Goal: Information Seeking & Learning: Learn about a topic

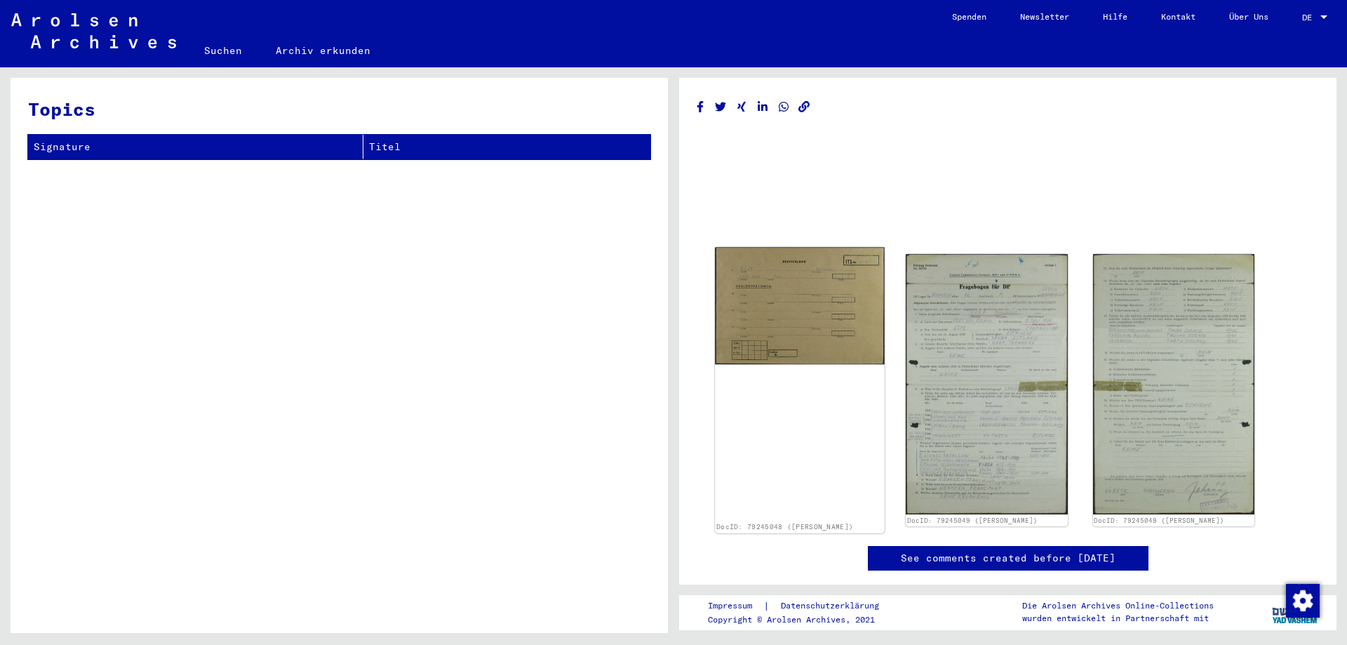
click at [721, 332] on img at bounding box center [800, 306] width 170 height 117
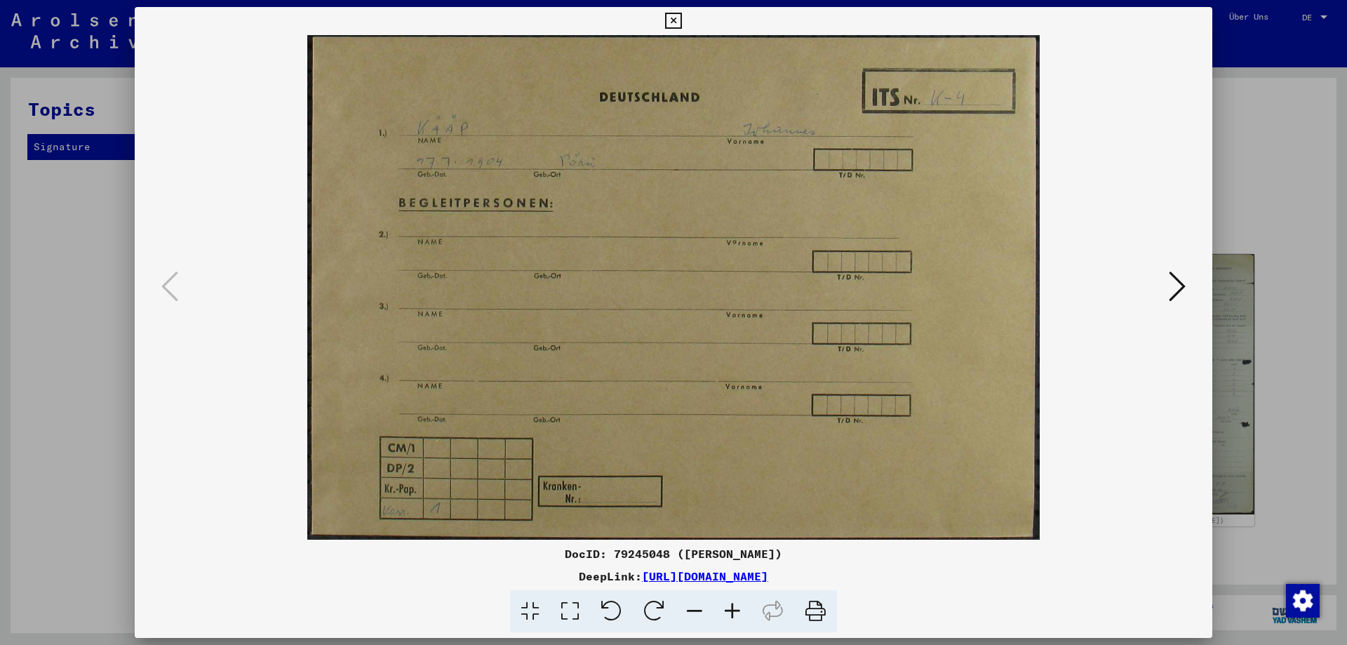
click at [1173, 287] on icon at bounding box center [1177, 286] width 17 height 34
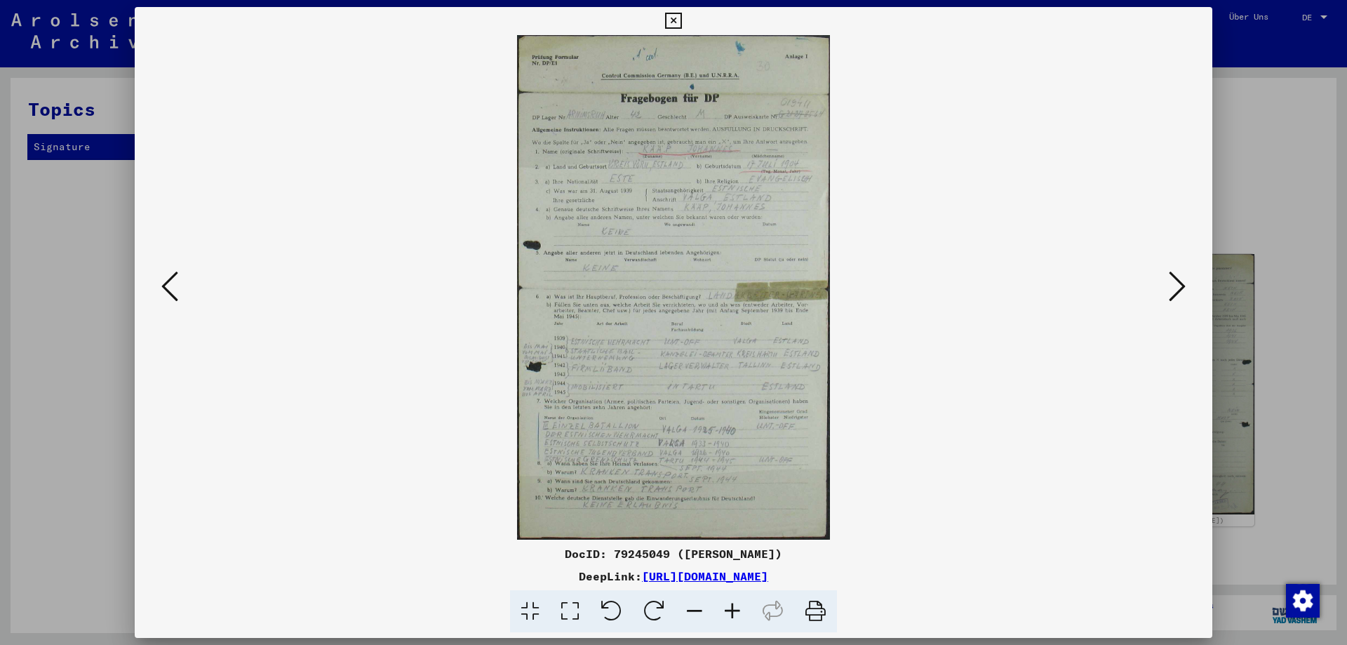
click at [729, 612] on icon at bounding box center [732, 611] width 38 height 43
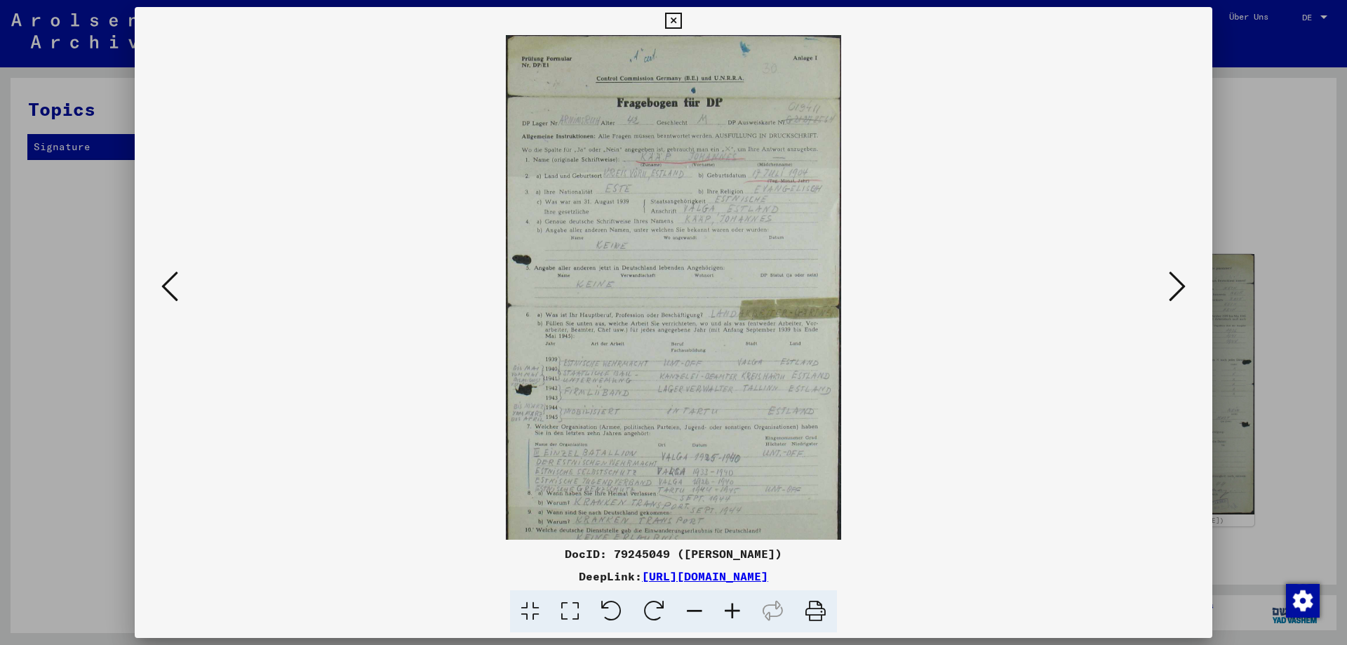
click at [729, 612] on icon at bounding box center [732, 611] width 38 height 43
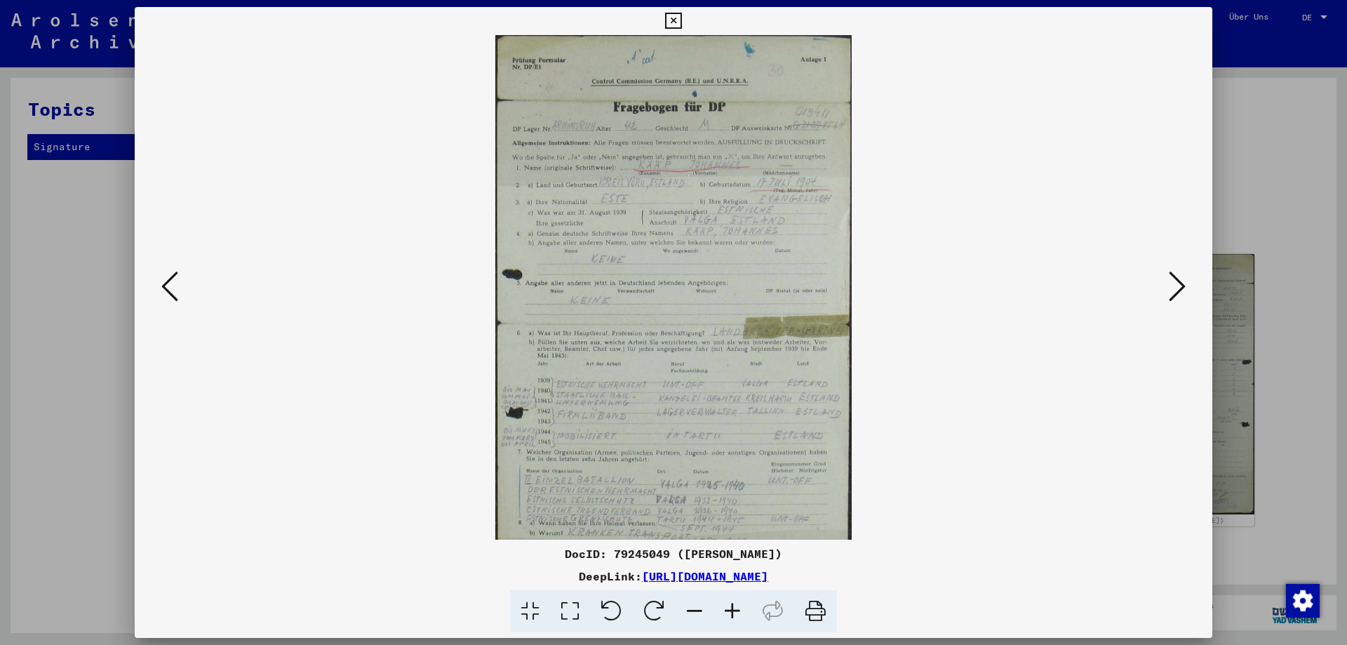
click at [729, 612] on icon at bounding box center [732, 611] width 38 height 43
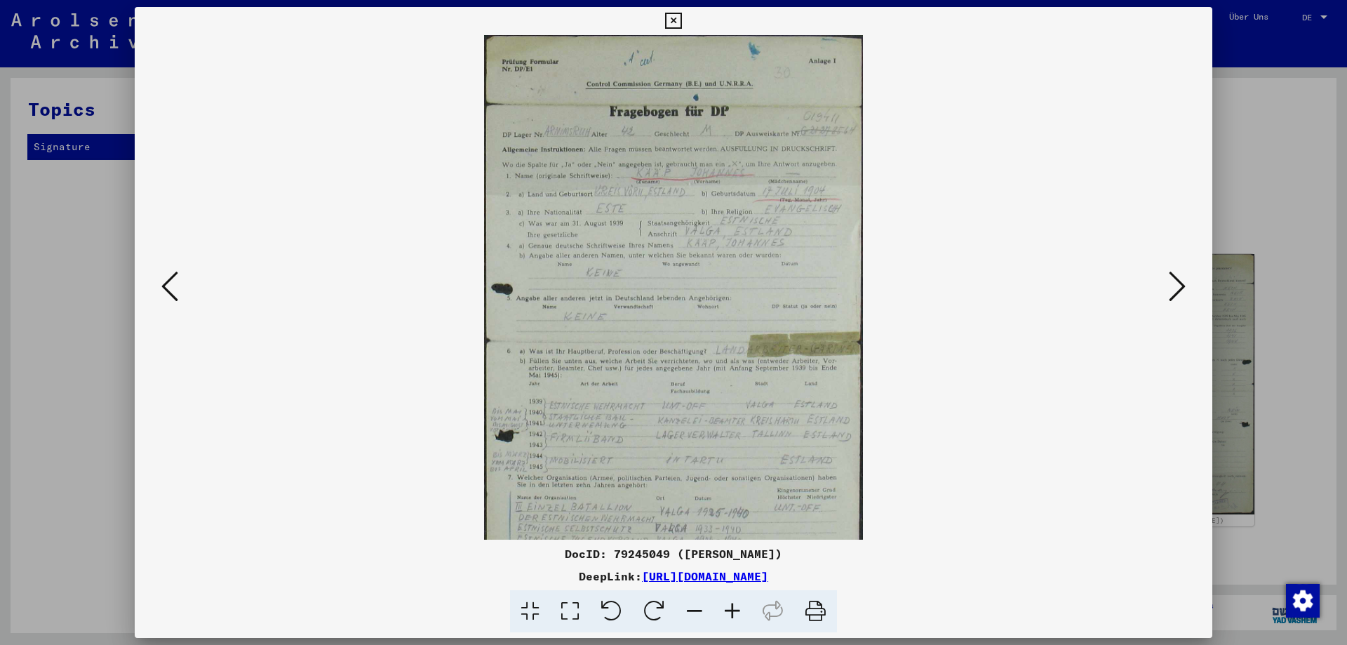
click at [729, 612] on icon at bounding box center [732, 611] width 38 height 43
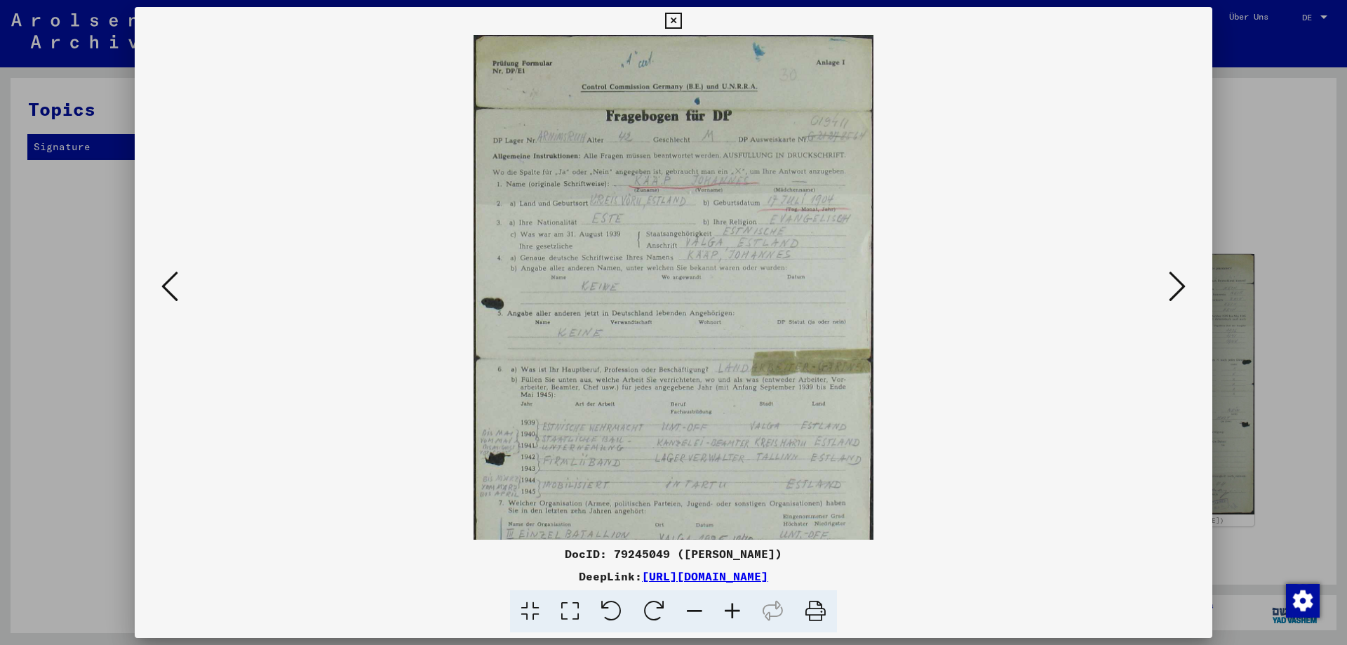
click at [729, 612] on icon at bounding box center [732, 611] width 38 height 43
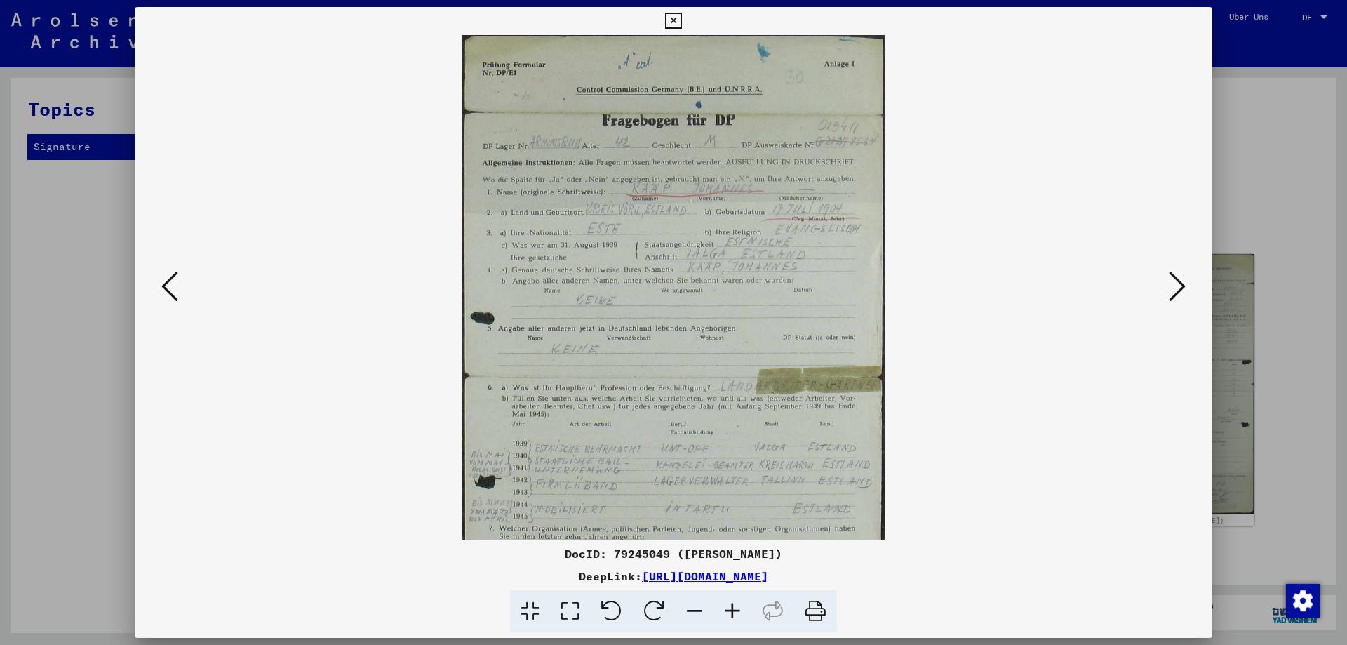
click at [729, 612] on icon at bounding box center [732, 611] width 38 height 43
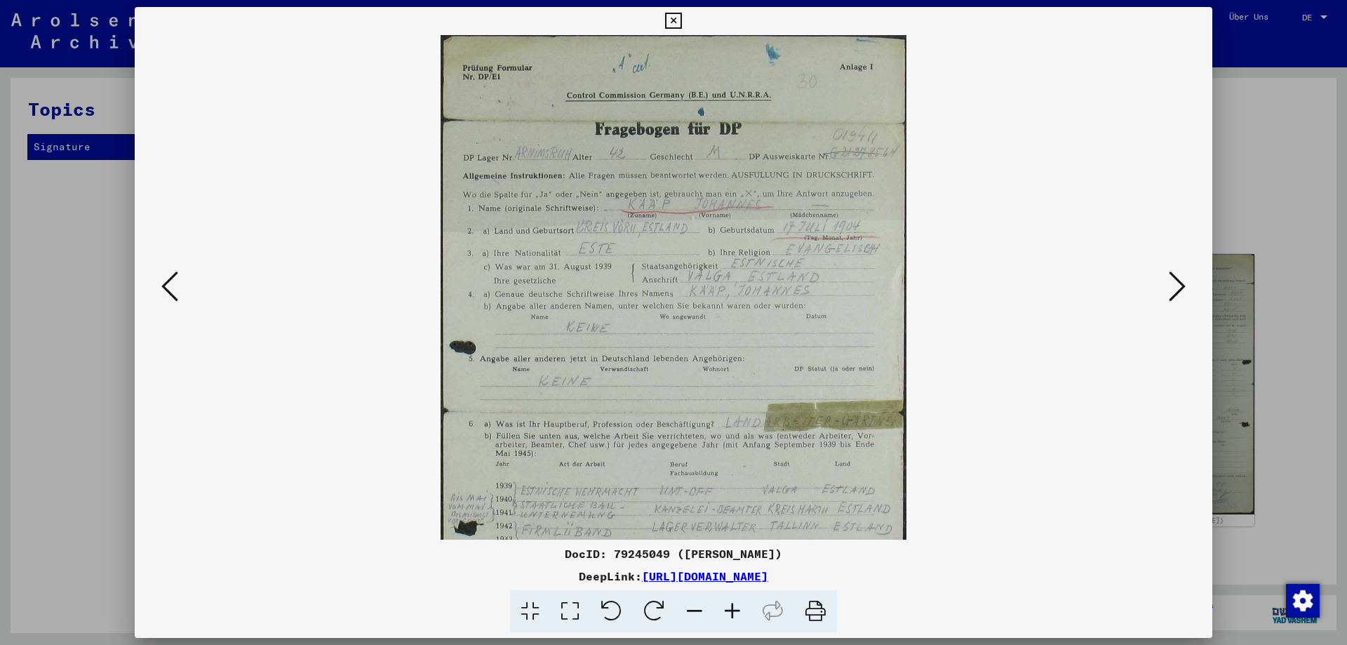
click at [729, 612] on icon at bounding box center [732, 611] width 38 height 43
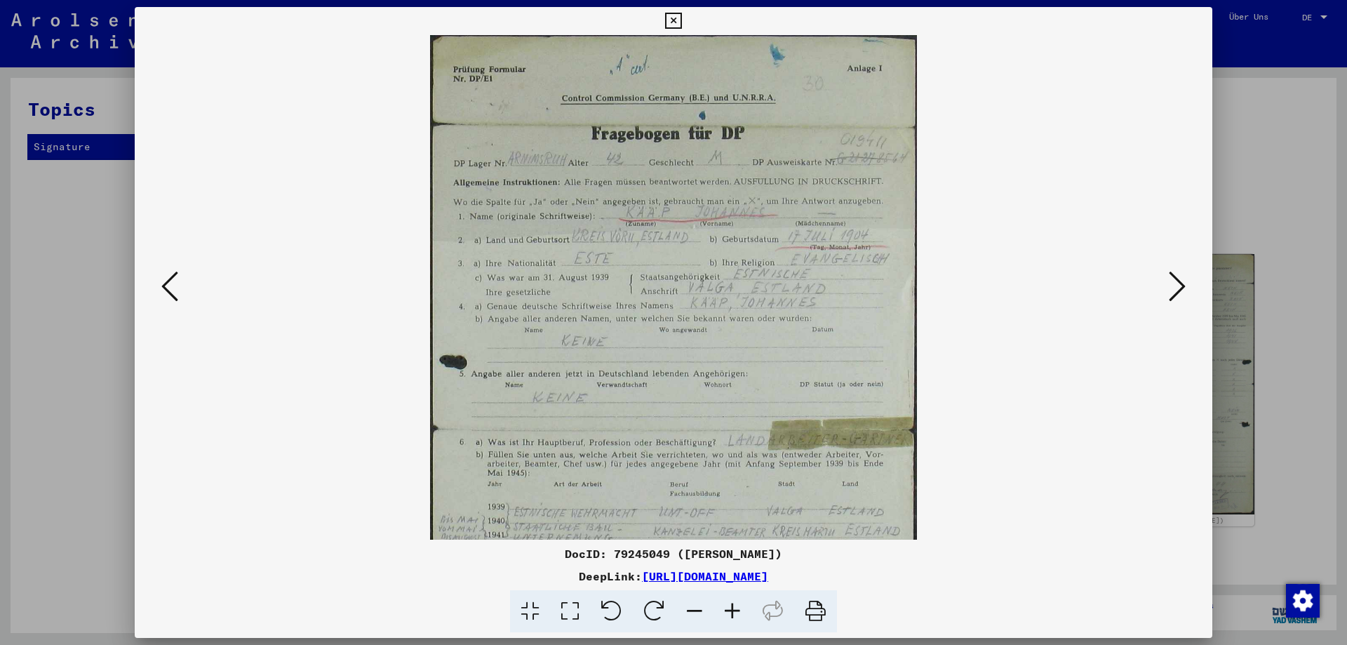
click at [729, 612] on icon at bounding box center [732, 611] width 38 height 43
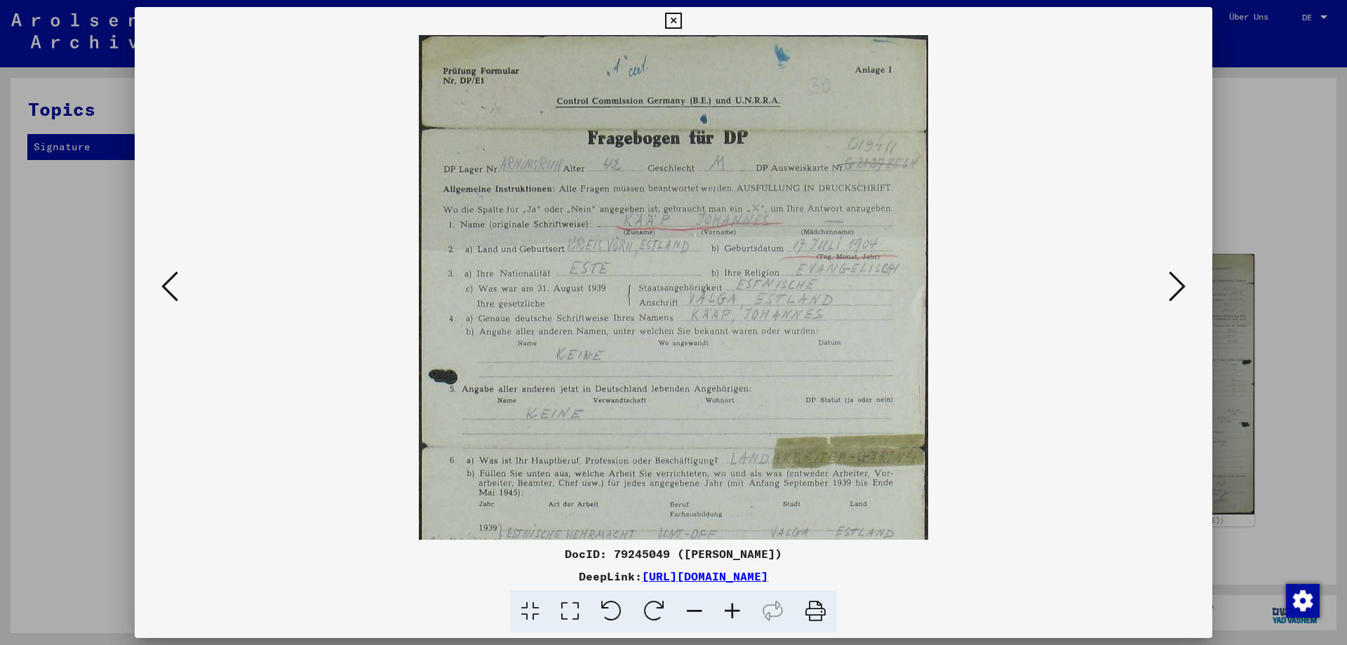
click at [729, 612] on icon at bounding box center [732, 611] width 38 height 43
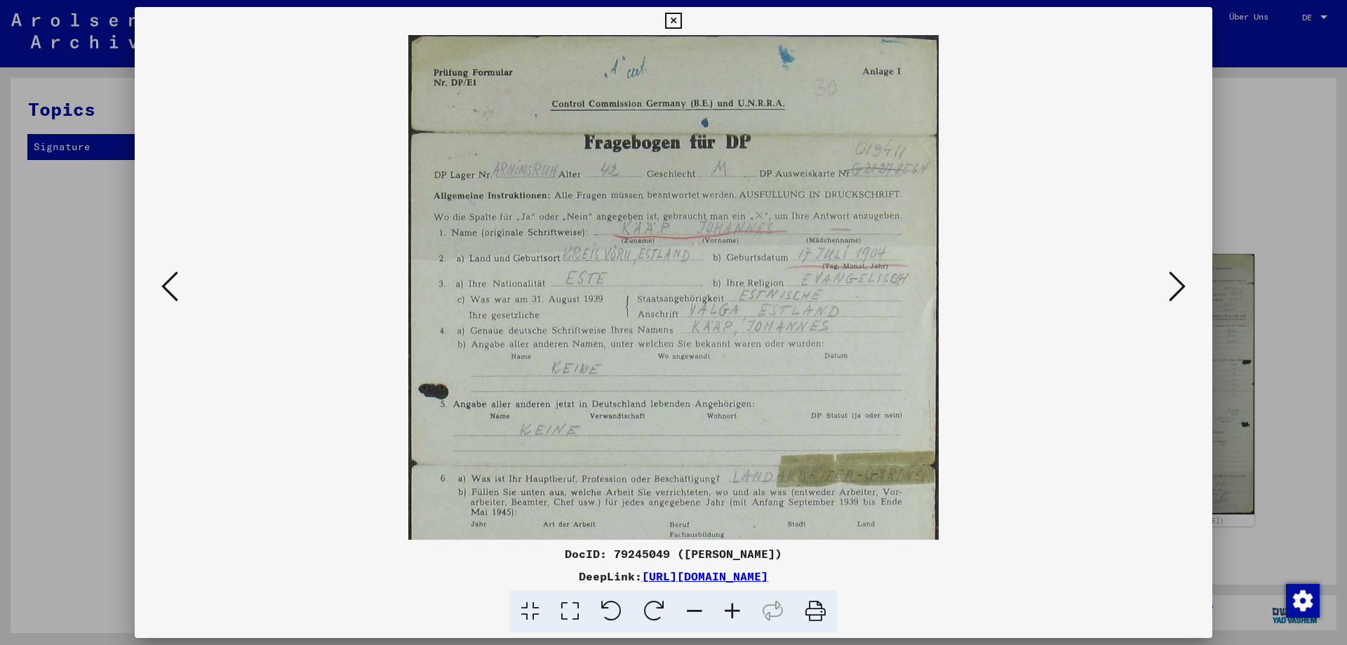
click at [729, 612] on icon at bounding box center [732, 611] width 38 height 43
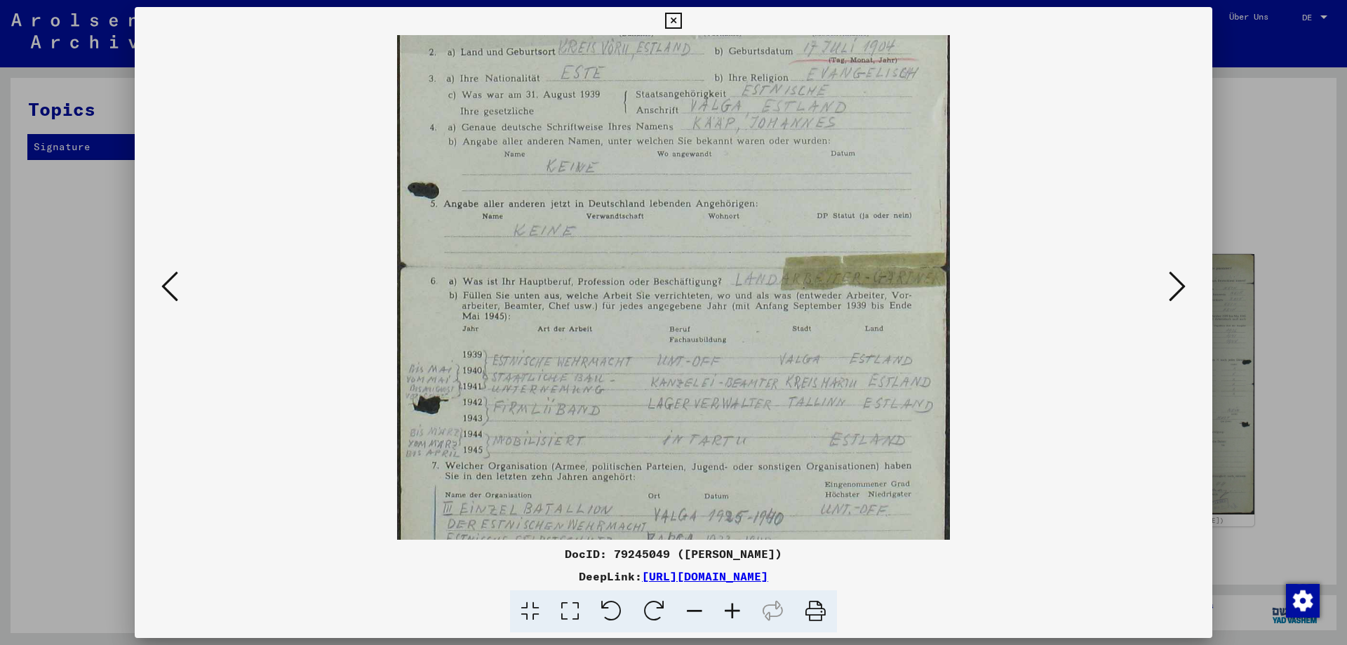
scroll to position [217, 0]
drag, startPoint x: 681, startPoint y: 488, endPoint x: 680, endPoint y: 271, distance: 217.4
click at [680, 271] on img at bounding box center [673, 263] width 553 height 890
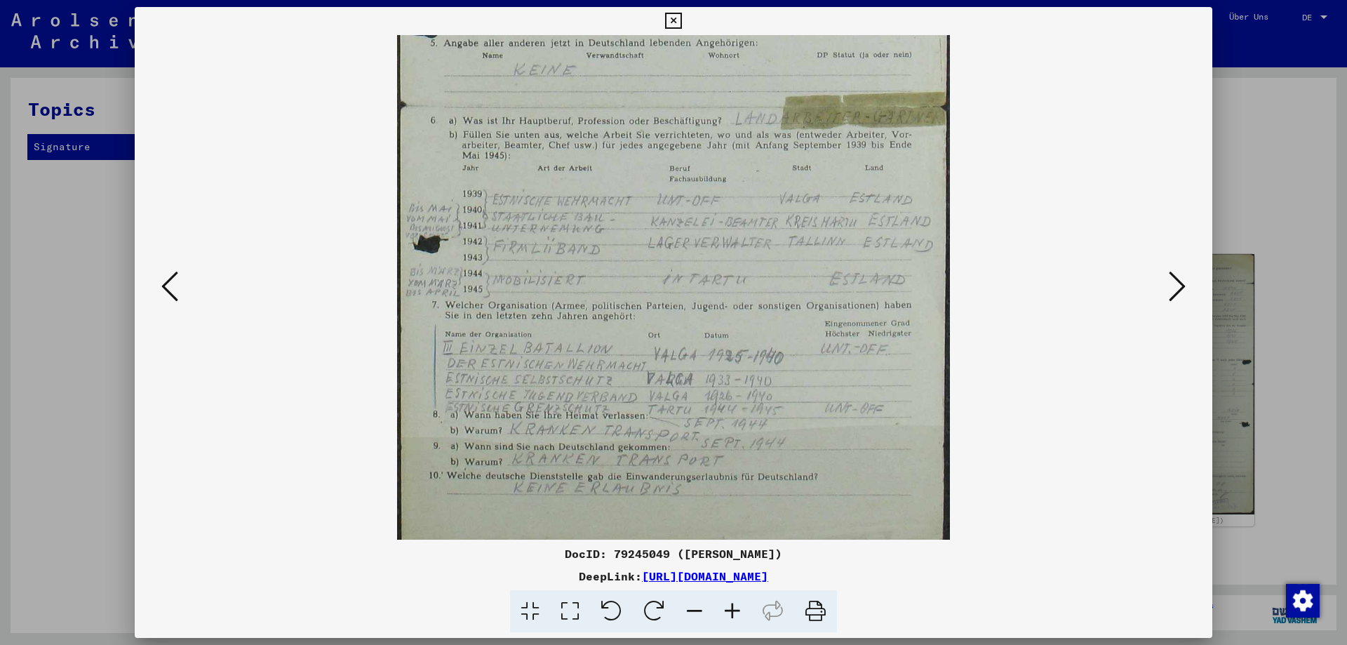
scroll to position [382, 0]
drag, startPoint x: 746, startPoint y: 468, endPoint x: 746, endPoint y: 304, distance: 164.1
click at [746, 304] on img at bounding box center [673, 98] width 553 height 890
click at [1178, 286] on icon at bounding box center [1177, 286] width 17 height 34
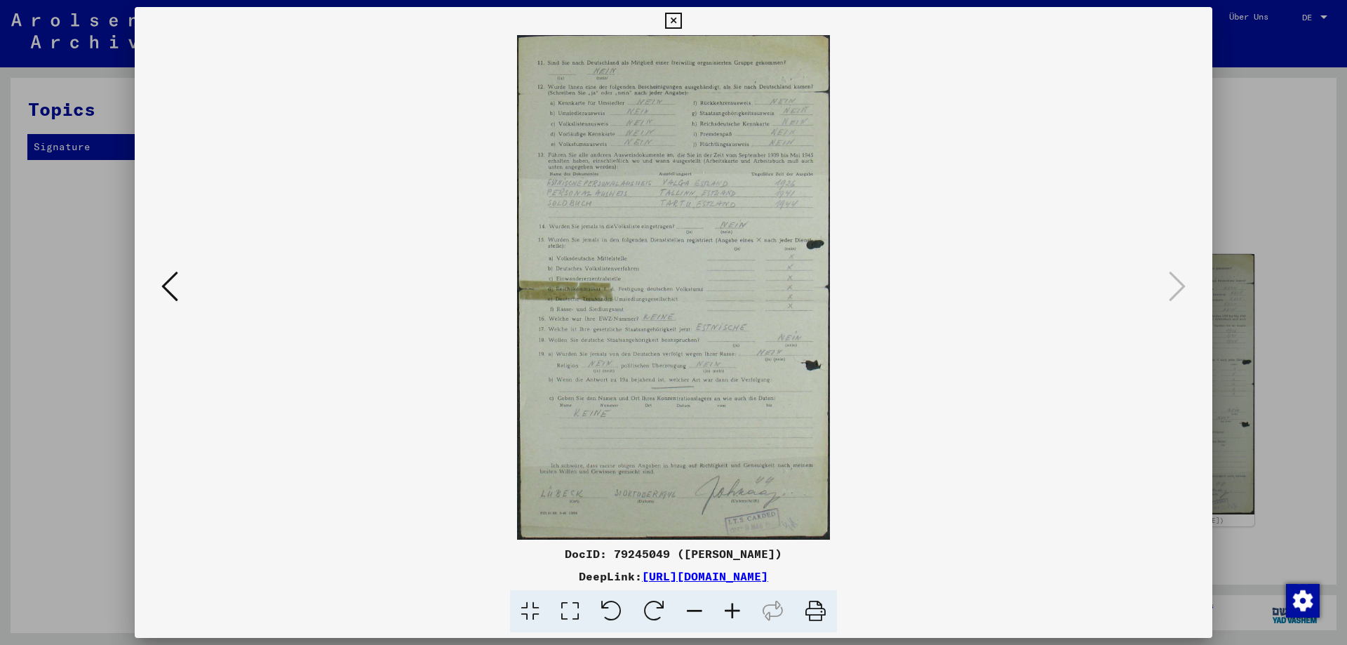
click at [675, 22] on icon at bounding box center [673, 21] width 16 height 17
